Goal: Obtain resource: Obtain resource

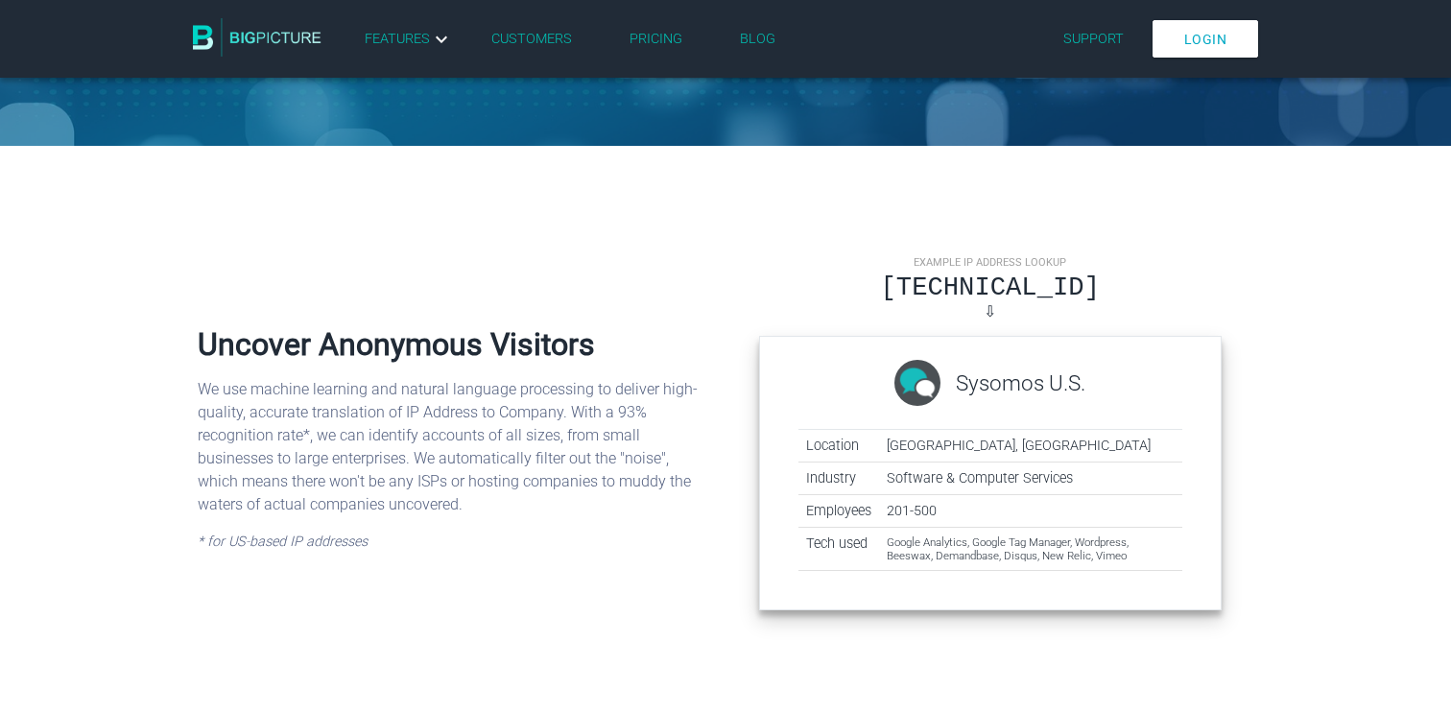
scroll to position [492, 0]
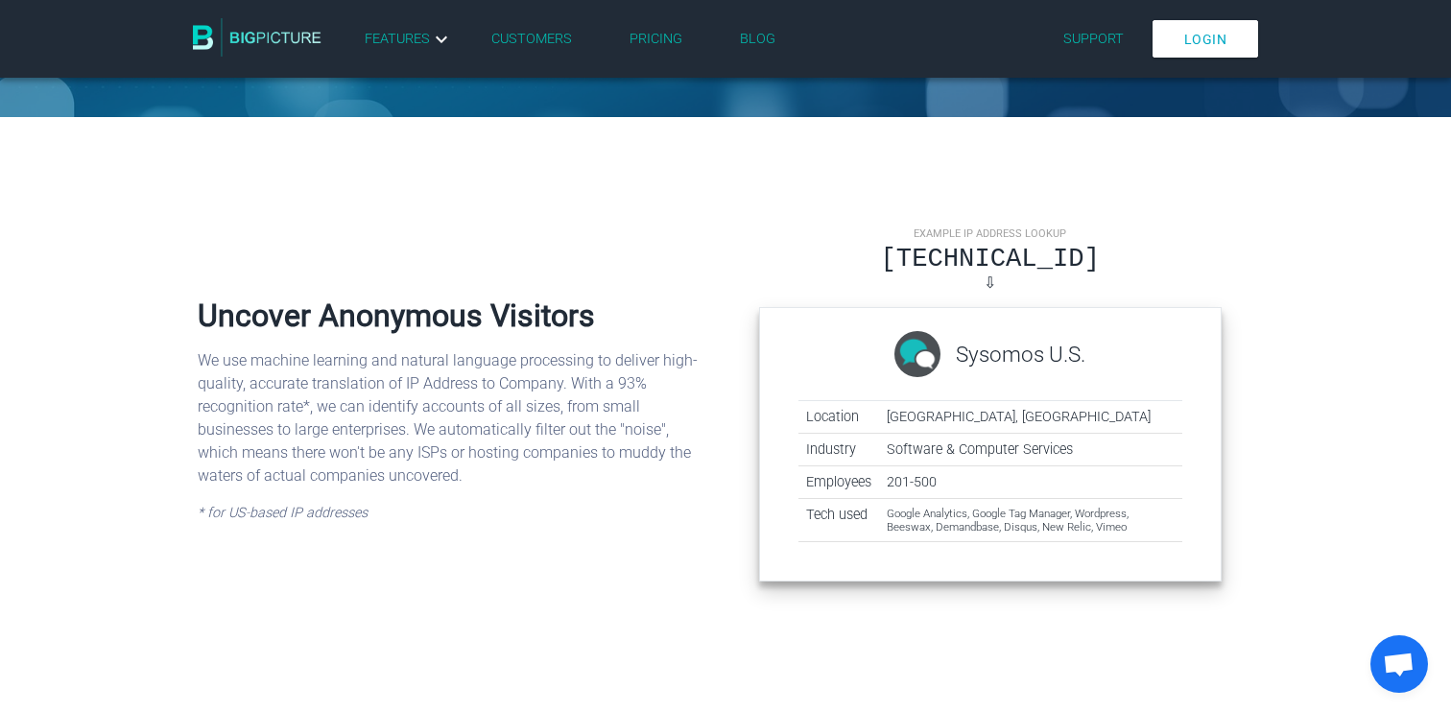
click at [978, 259] on div "[TECHNICAL_ID]" at bounding box center [990, 259] width 463 height 30
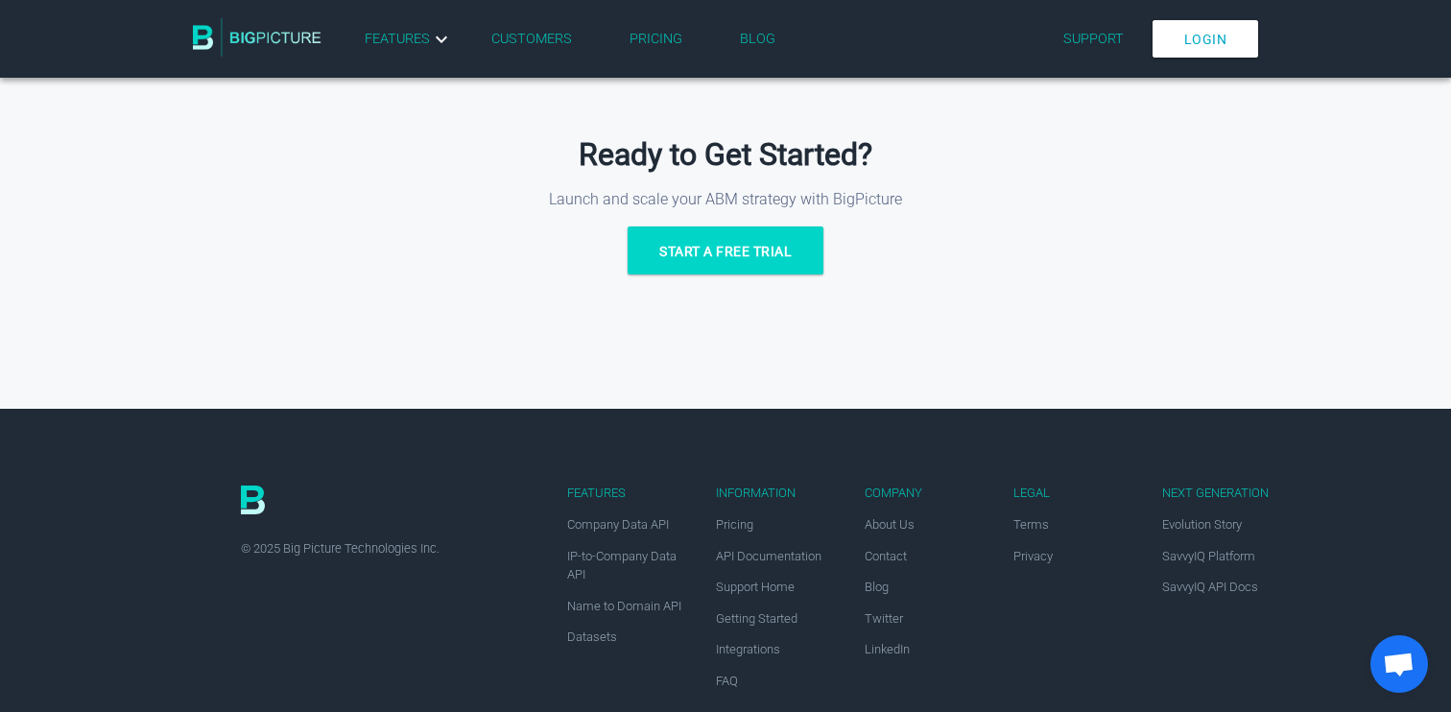
scroll to position [2593, 0]
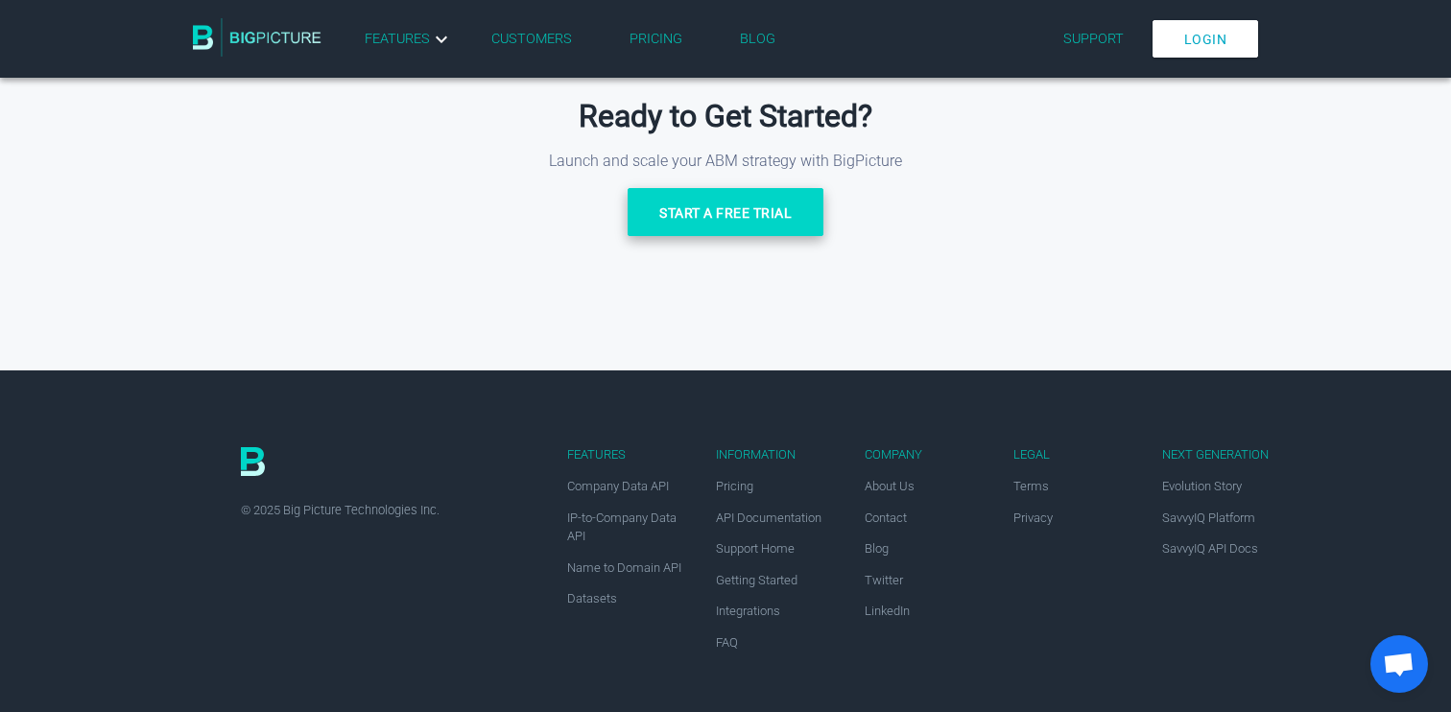
click at [711, 211] on link "Start a free trial" at bounding box center [726, 212] width 196 height 48
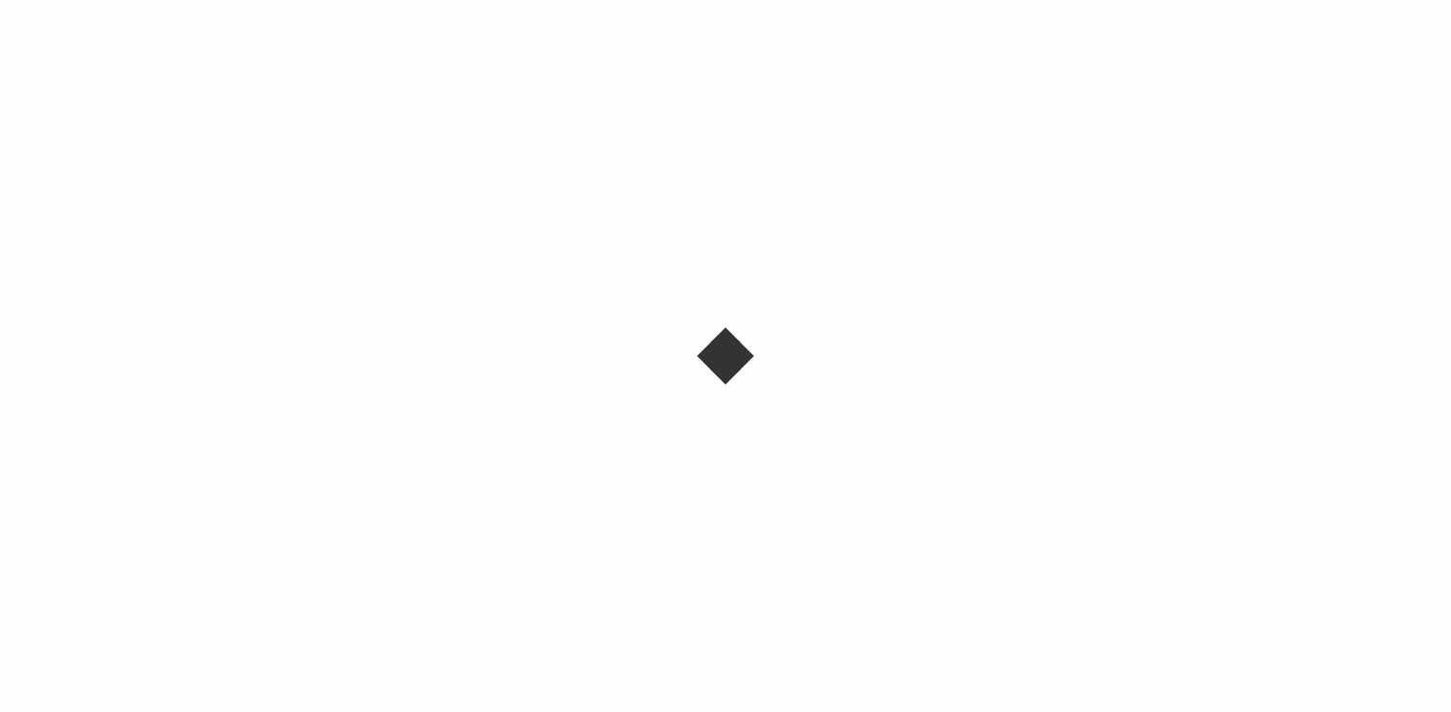
click at [1184, 65] on div at bounding box center [725, 356] width 1451 height 712
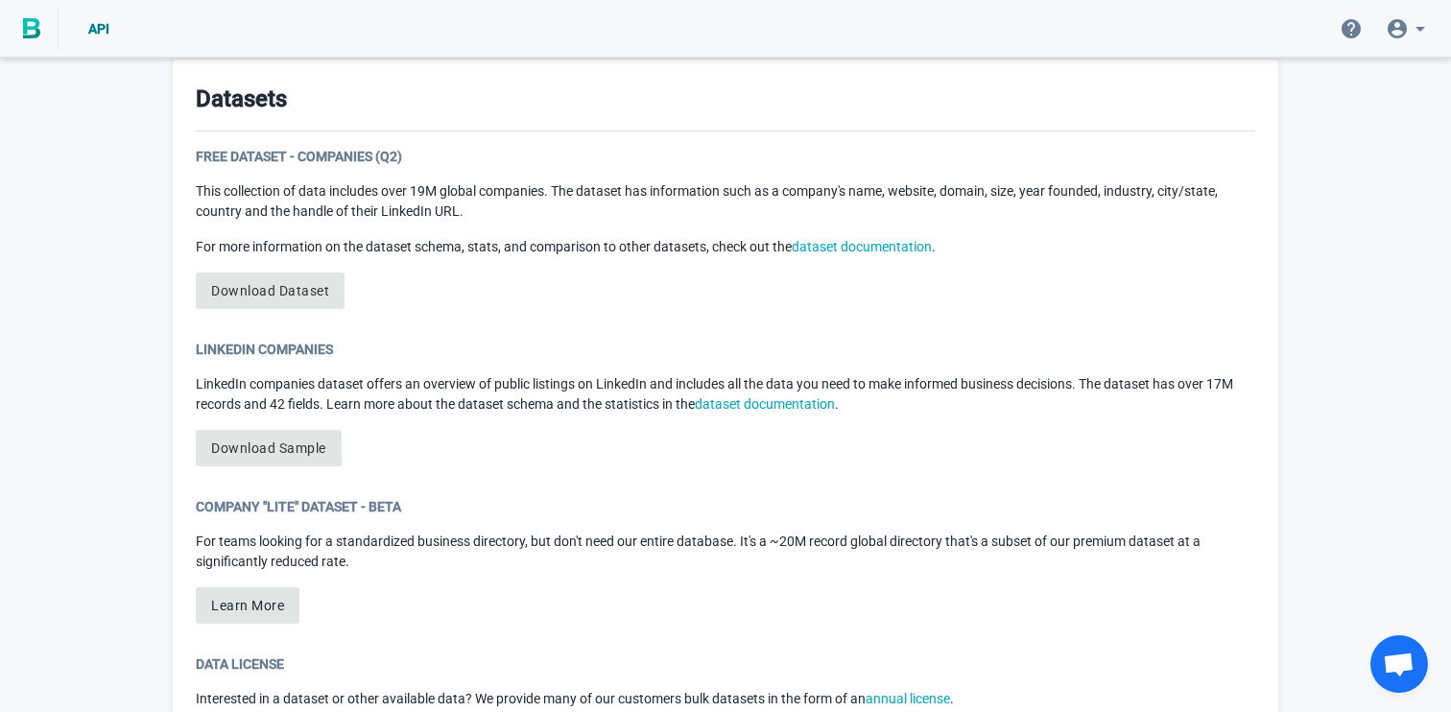
scroll to position [988, 0]
click at [254, 287] on link "Download Dataset" at bounding box center [270, 292] width 149 height 36
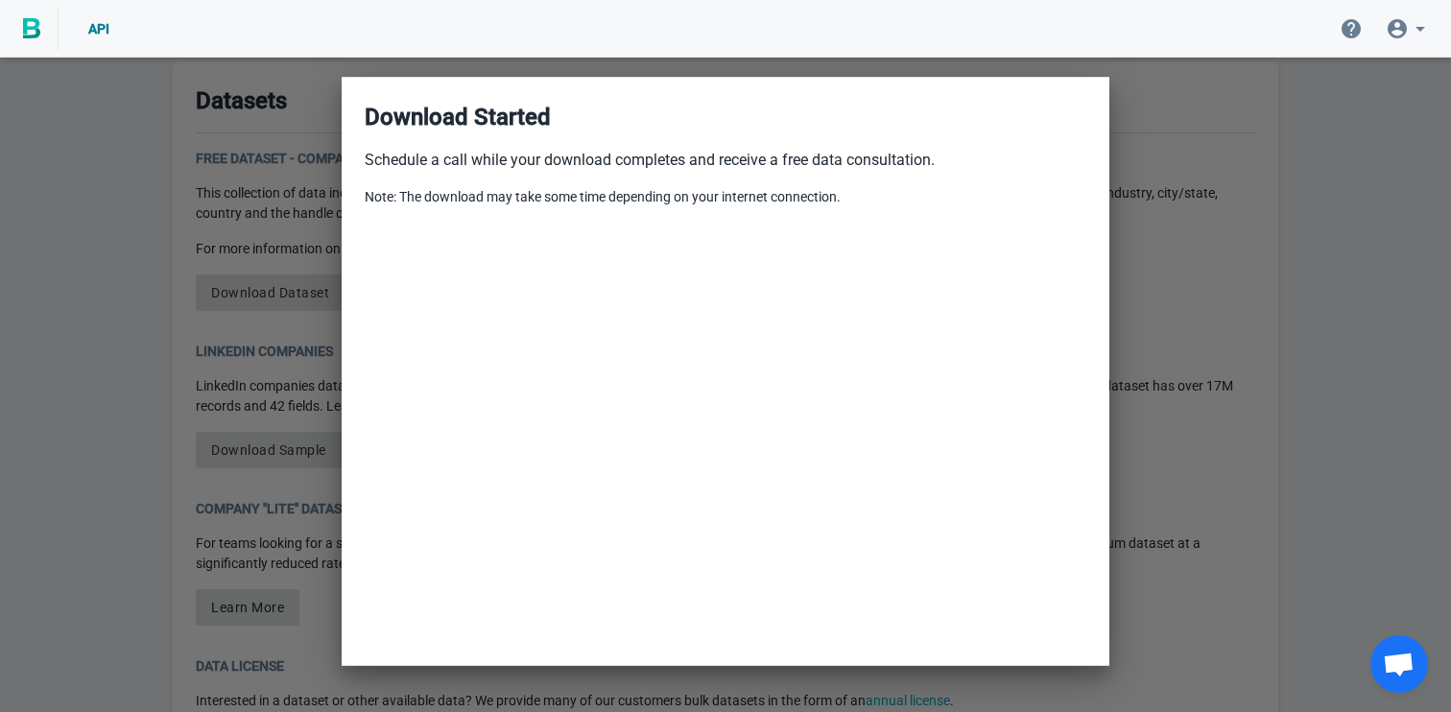
click at [981, 145] on div "Download Started Schedule a call while your download completes and receive a fr…" at bounding box center [726, 154] width 722 height 107
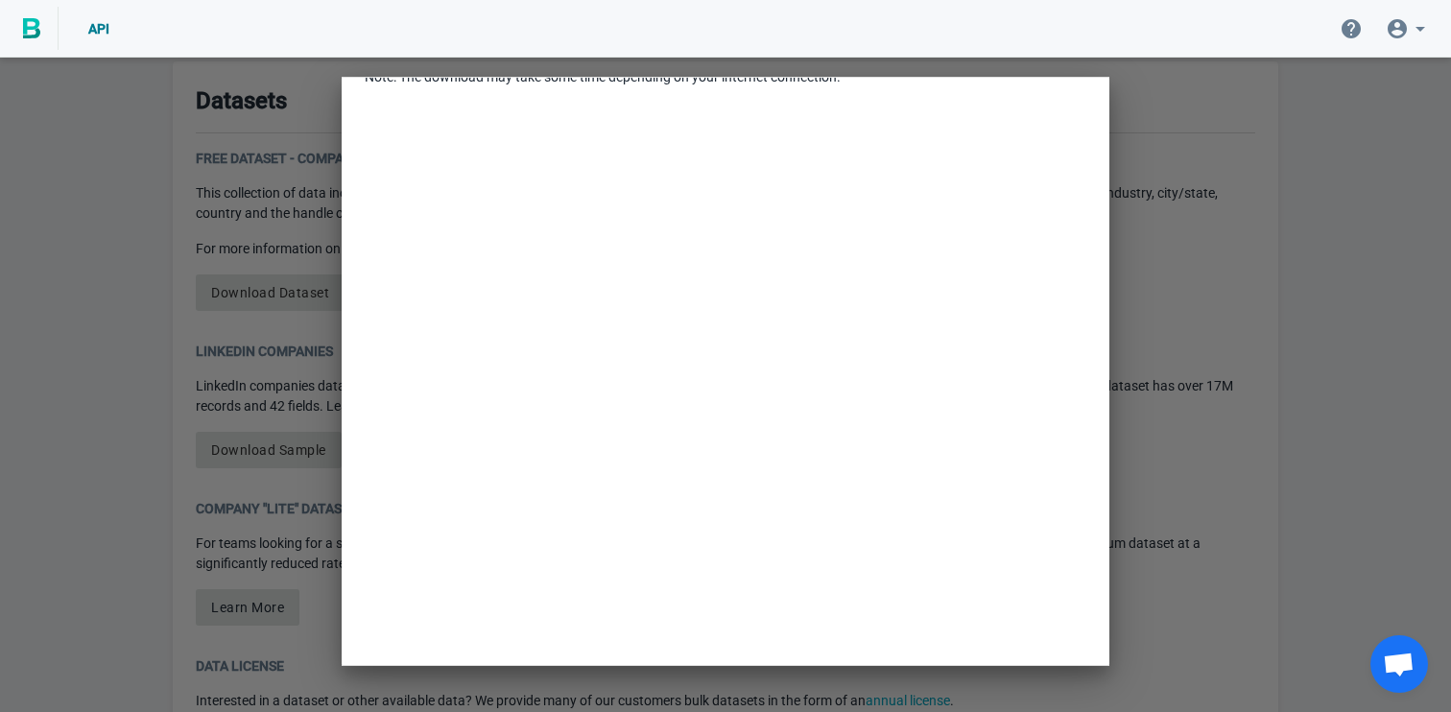
scroll to position [116, 0]
click at [966, 22] on div "API" at bounding box center [725, 29] width 1451 height 58
click at [1158, 100] on div at bounding box center [725, 356] width 1451 height 712
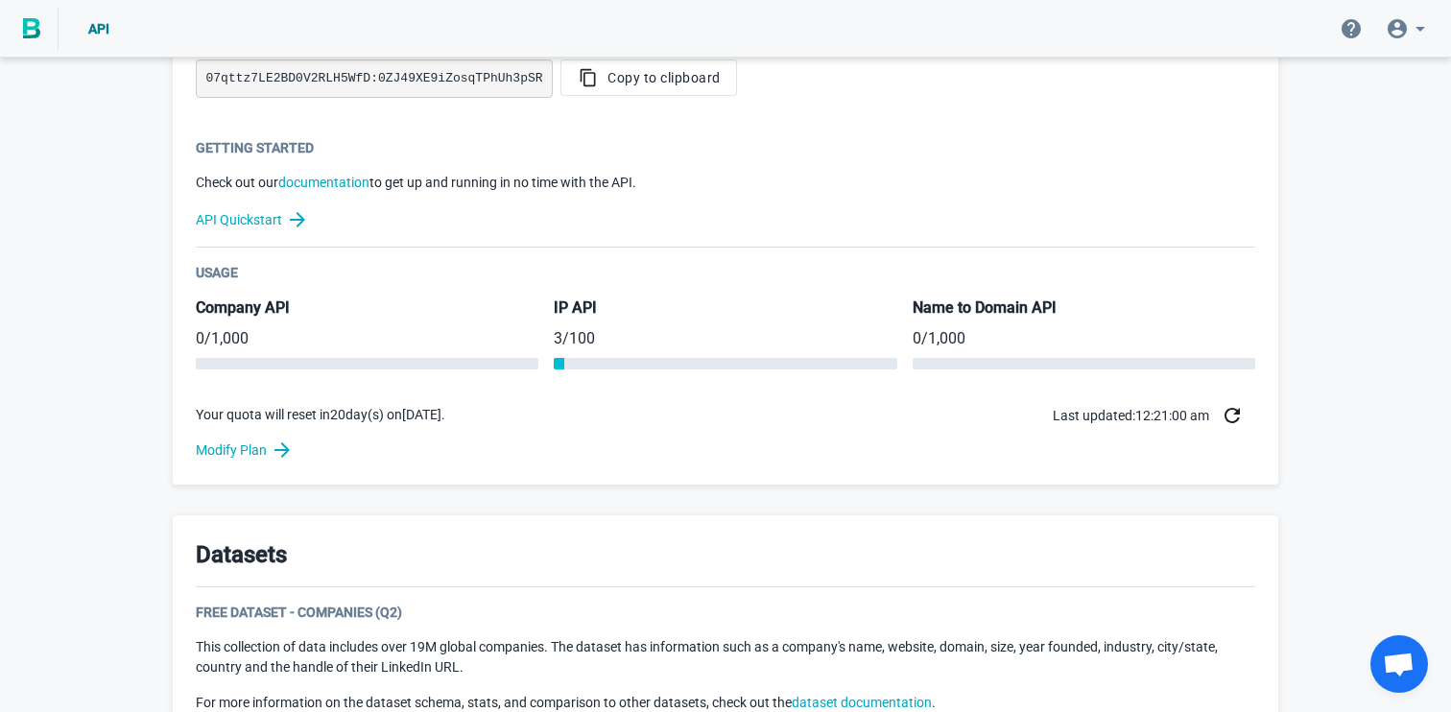
scroll to position [509, 0]
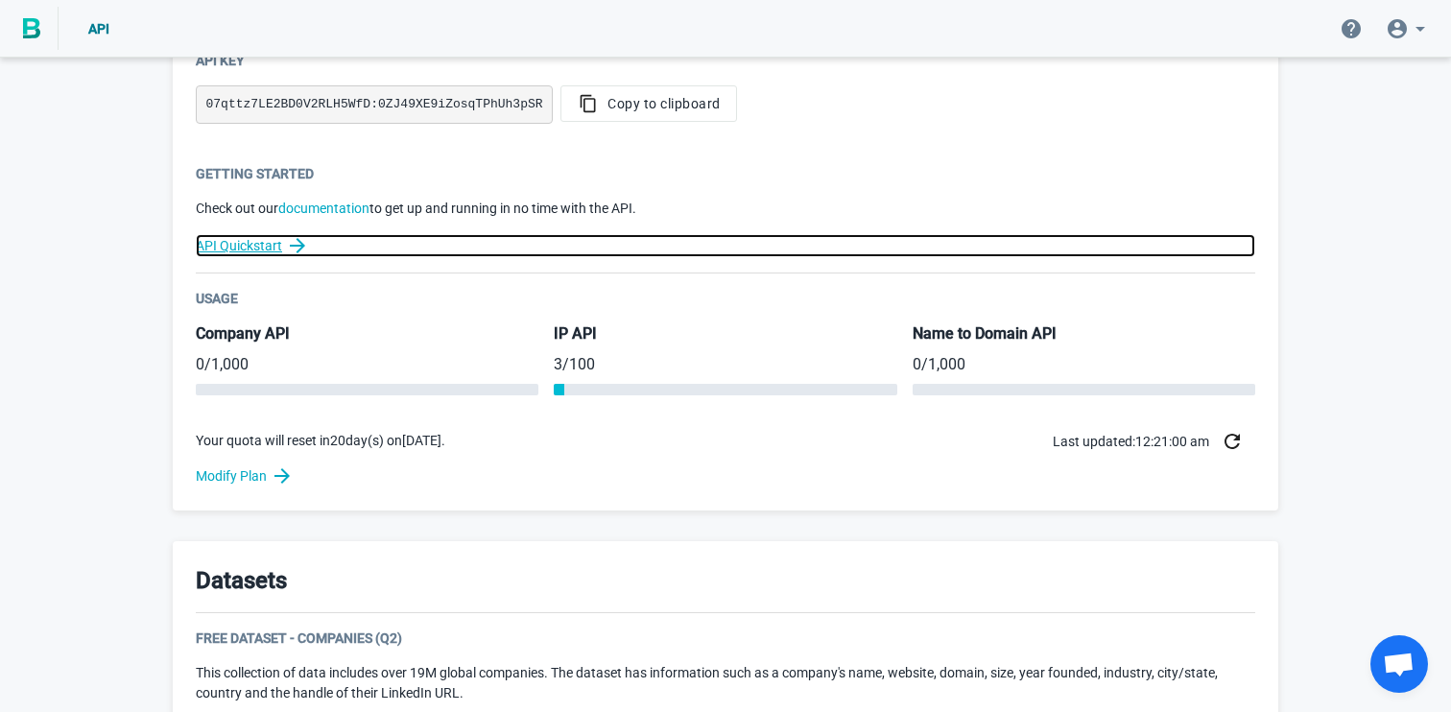
click at [267, 238] on link "API Quickstart" at bounding box center [725, 245] width 1059 height 23
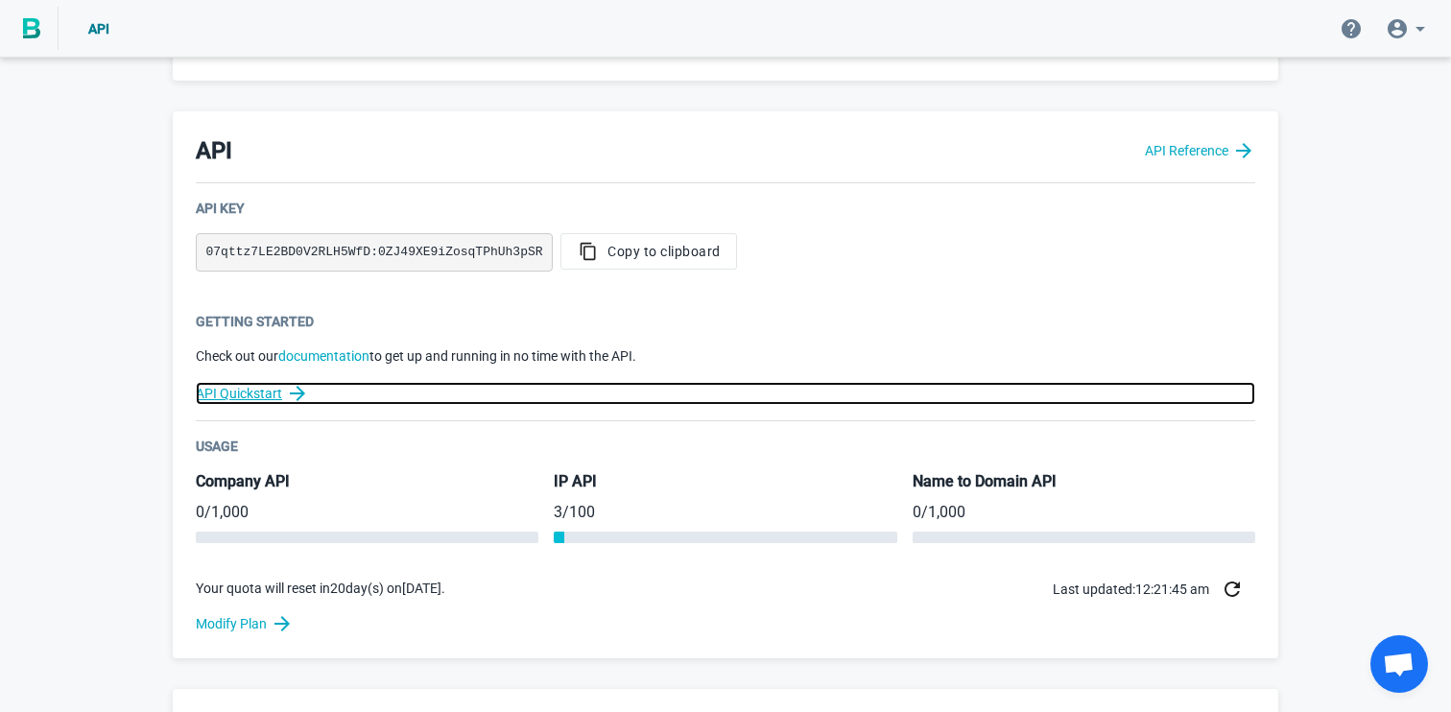
scroll to position [360, 0]
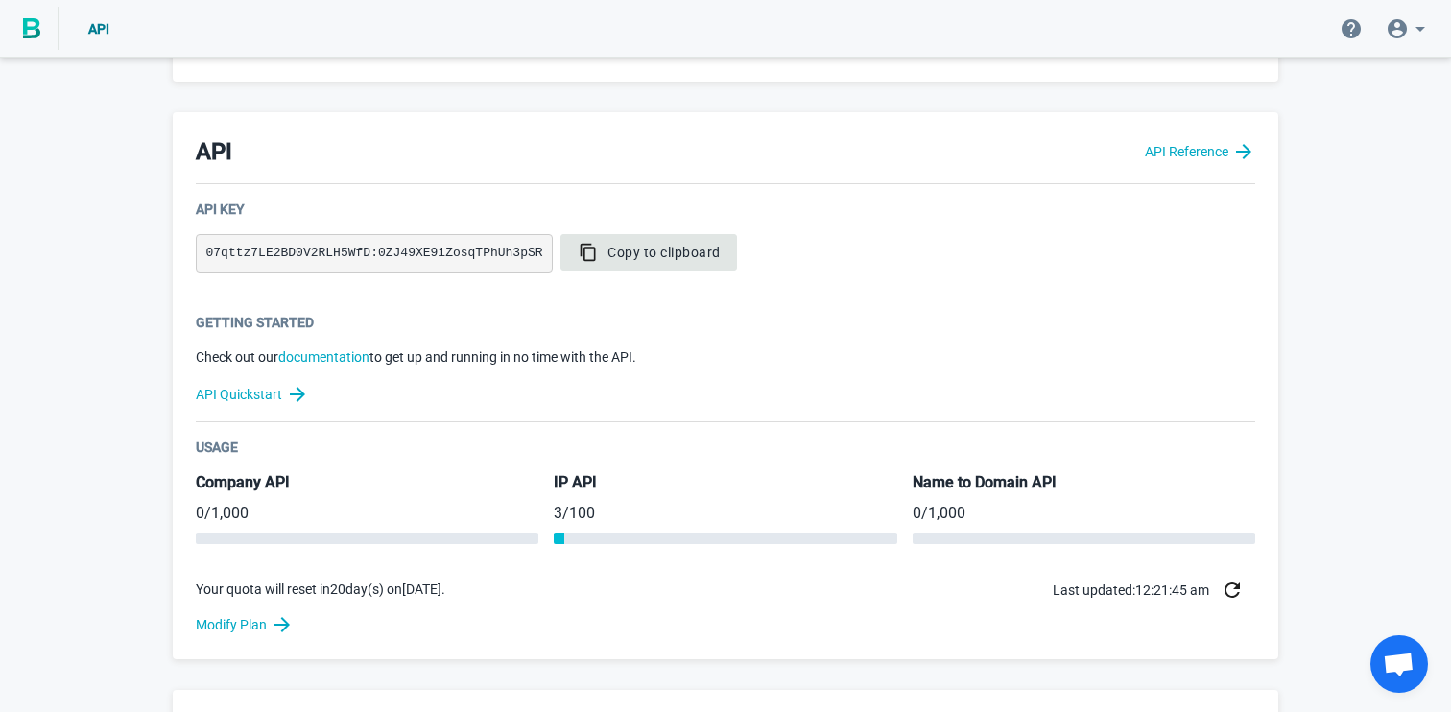
click at [678, 262] on span "Copy to clipboard" at bounding box center [649, 252] width 144 height 19
